Goal: Use online tool/utility: Utilize a website feature to perform a specific function

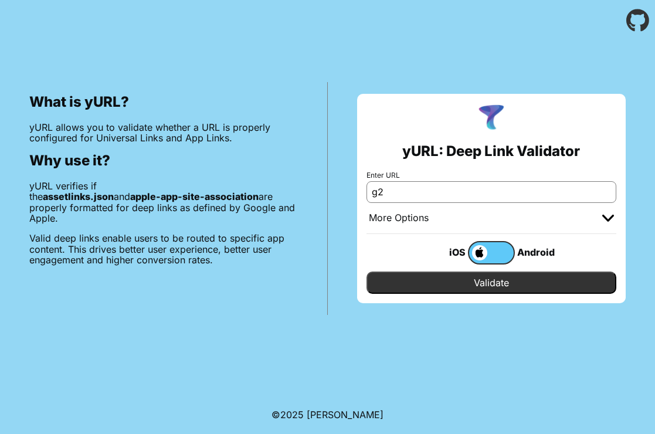
drag, startPoint x: 446, startPoint y: 195, endPoint x: 317, endPoint y: 192, distance: 129.0
click at [317, 192] on div "What is yURL? yURL allows you to validate whether a URL is properly configured …" at bounding box center [327, 178] width 655 height 274
paste input "[URL][DOMAIN_NAME]"
type input "[URL][DOMAIN_NAME]"
click at [477, 284] on input "Validate" at bounding box center [491, 282] width 250 height 22
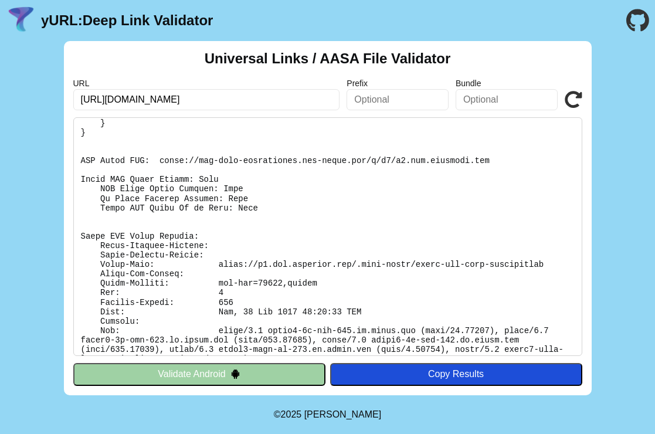
scroll to position [305, 0]
